Goal: Navigation & Orientation: Find specific page/section

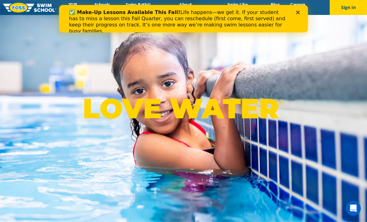
click at [302, 13] on div "Close" at bounding box center [299, 13] width 6 height 4
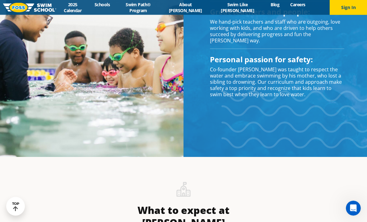
scroll to position [537, 0]
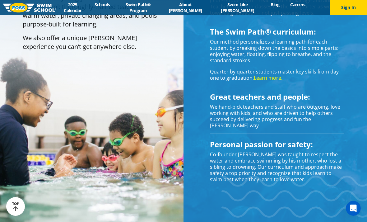
click at [16, 9] on img at bounding box center [29, 8] width 53 height 10
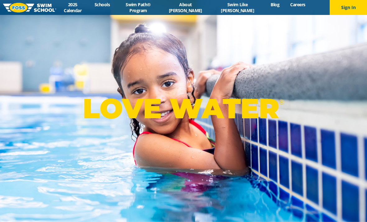
click at [87, 5] on link "2025 Calendar" at bounding box center [72, 8] width 33 height 12
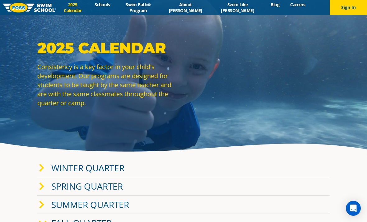
click at [113, 6] on link "Schools" at bounding box center [102, 5] width 26 height 6
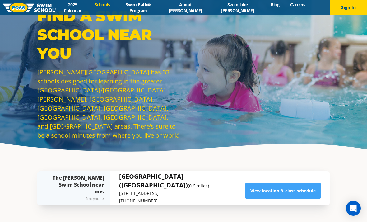
click at [265, 199] on link "View location & class schedule" at bounding box center [283, 191] width 76 height 16
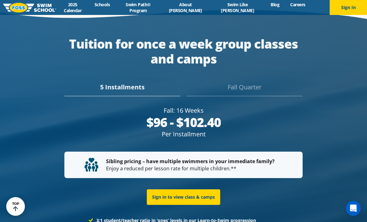
scroll to position [1120, 0]
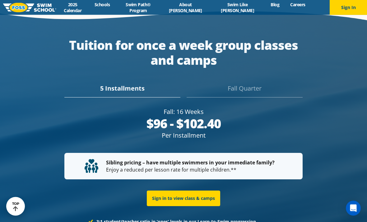
click at [250, 96] on div "Fall Quarter" at bounding box center [245, 91] width 116 height 14
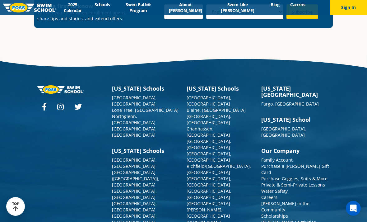
scroll to position [2243, 0]
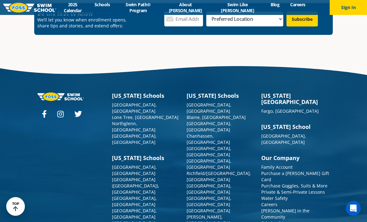
click at [265, 189] on link "Private & Semi-Private Lessons" at bounding box center [294, 192] width 64 height 6
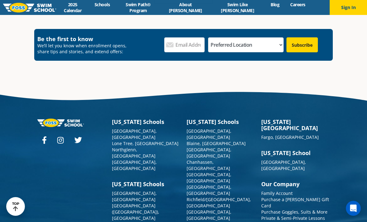
scroll to position [922, 0]
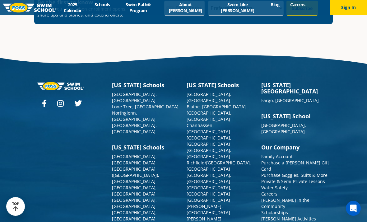
click at [275, 160] on link "Purchase a [PERSON_NAME] Gift Card" at bounding box center [296, 166] width 68 height 12
